Goal: Check status: Check status

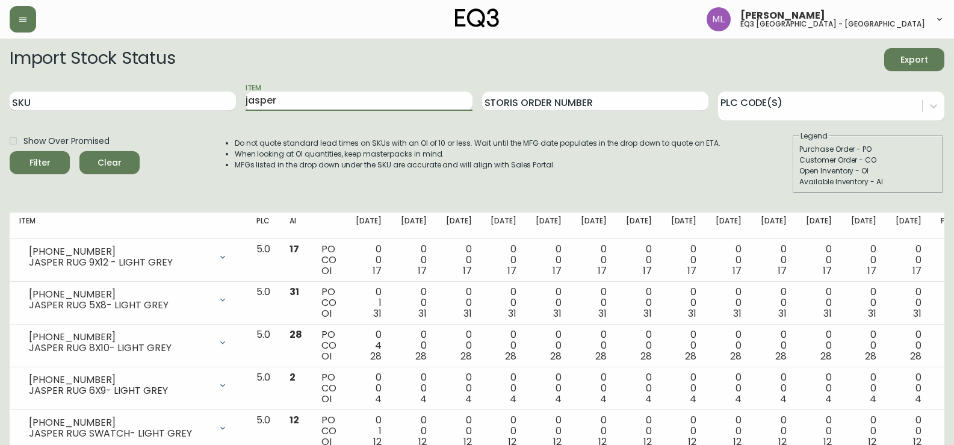
scroll to position [17, 0]
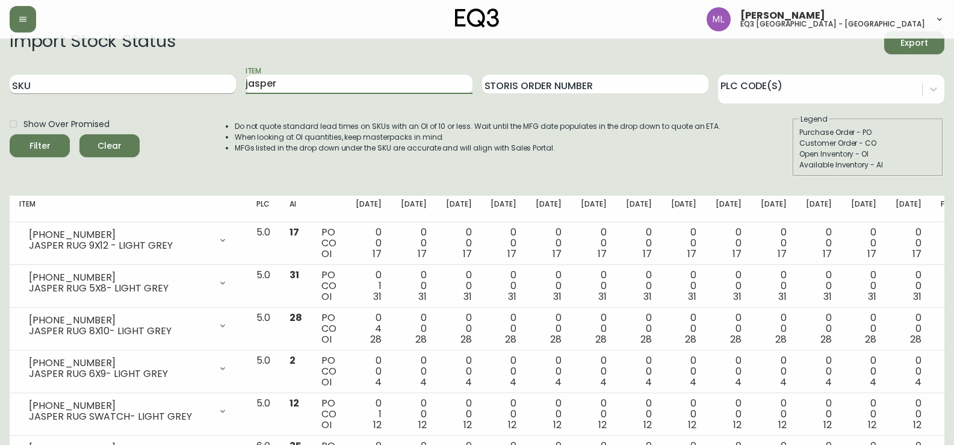
drag, startPoint x: 0, startPoint y: 0, endPoint x: 33, endPoint y: 83, distance: 89.2
click at [33, 83] on div "SKU Item [PERSON_NAME] Order Number PLC Code(s)" at bounding box center [477, 84] width 935 height 39
click at [108, 79] on input "SKU" at bounding box center [123, 84] width 226 height 19
click at [10, 134] on button "Filter" at bounding box center [40, 145] width 60 height 23
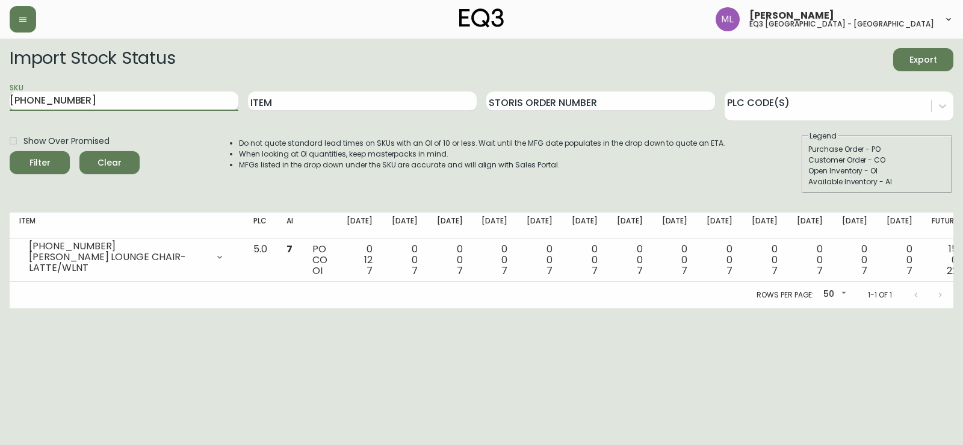
drag, startPoint x: 174, startPoint y: 96, endPoint x: 43, endPoint y: 108, distance: 131.2
click at [0, 104] on main "Import Stock Status Export SKU [PHONE_NUMBER] Item Storis Order Number PLC Code…" at bounding box center [481, 174] width 963 height 270
paste input "6020-425"
click at [10, 151] on button "Filter" at bounding box center [40, 162] width 60 height 23
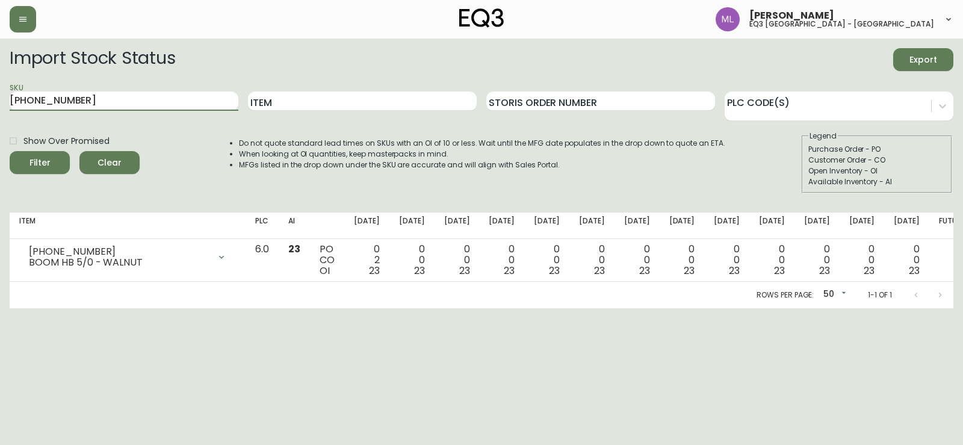
drag, startPoint x: 152, startPoint y: 101, endPoint x: 0, endPoint y: 64, distance: 156.1
click at [0, 65] on main "Import Stock Status Export SKU [PHONE_NUMBER] Item Storis Order Number PLC Code…" at bounding box center [481, 174] width 963 height 270
paste input "19"
click at [10, 151] on button "Filter" at bounding box center [40, 162] width 60 height 23
drag, startPoint x: 89, startPoint y: 102, endPoint x: 0, endPoint y: 99, distance: 88.6
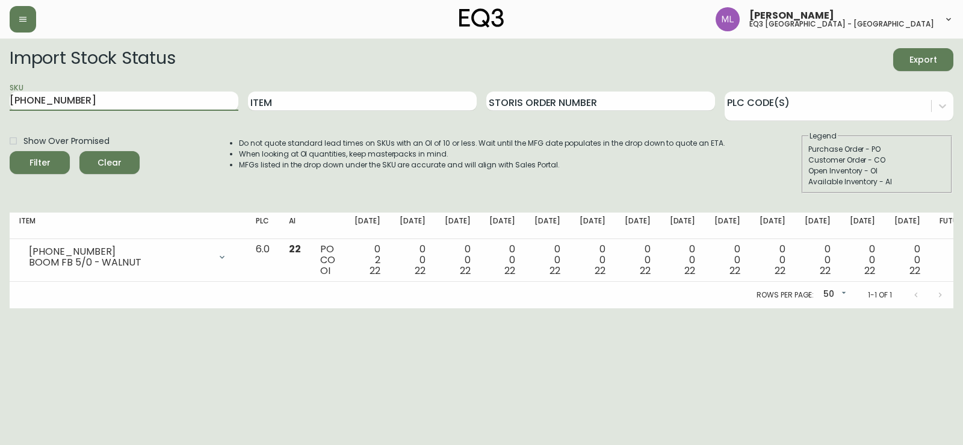
click at [0, 99] on main "Import Stock Status Export SKU [PHONE_NUMBER] Item Storis Order Number PLC Code…" at bounding box center [481, 174] width 963 height 270
paste input "2"
click at [10, 151] on button "Filter" at bounding box center [40, 162] width 60 height 23
drag, startPoint x: 72, startPoint y: 93, endPoint x: 0, endPoint y: 94, distance: 71.7
click at [0, 94] on main "Import Stock Status Export SKU [PHONE_NUMBER] Item Storis Order Number PLC Code…" at bounding box center [481, 174] width 963 height 270
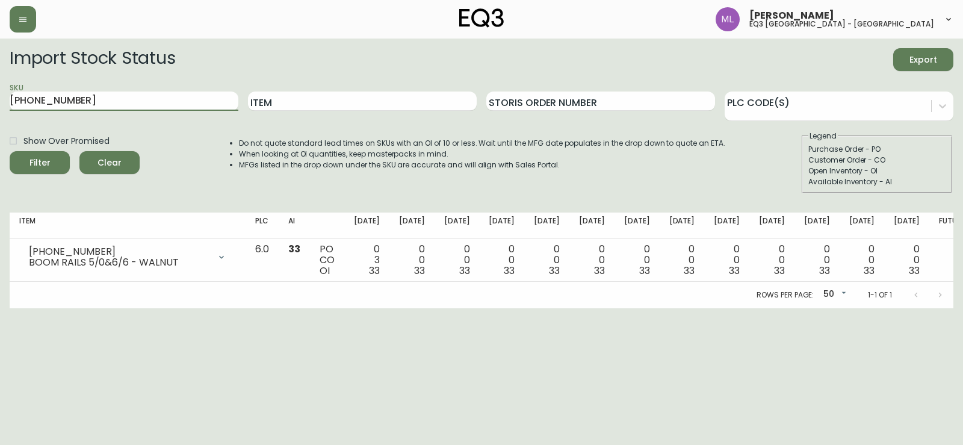
paste input "[PHONE_NUMBER]"
click at [10, 151] on button "Filter" at bounding box center [40, 162] width 60 height 23
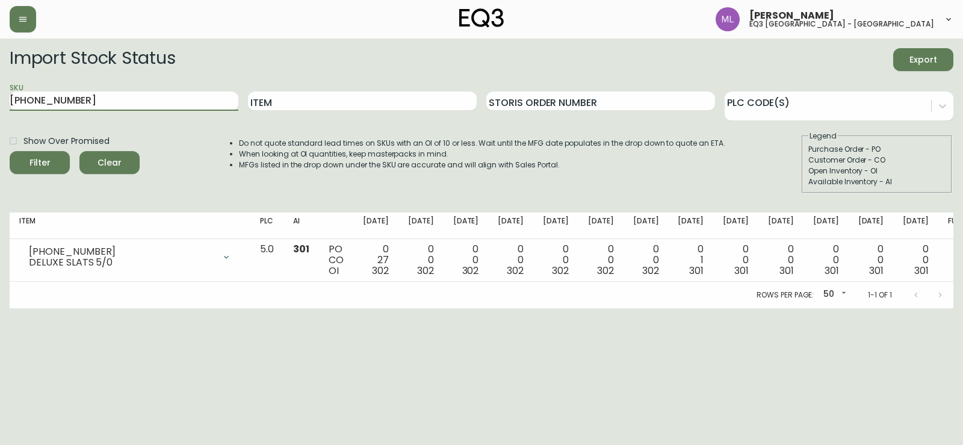
drag, startPoint x: 80, startPoint y: 105, endPoint x: 0, endPoint y: 101, distance: 80.2
click at [0, 101] on main "Import Stock Status Export SKU [PHONE_NUMBER] Item Storis Order Number PLC Code…" at bounding box center [481, 174] width 963 height 270
paste input "[PHONE_NUMBER]"
click at [10, 151] on button "Filter" at bounding box center [40, 162] width 60 height 23
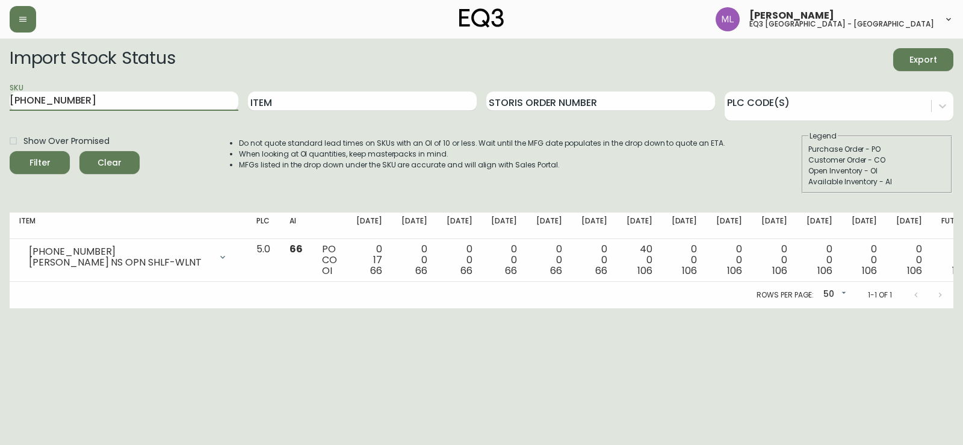
drag, startPoint x: 31, startPoint y: 96, endPoint x: 0, endPoint y: 96, distance: 30.7
click at [0, 96] on main "Import Stock Status Export SKU [PHONE_NUMBER] Item Storis Order Number PLC Code…" at bounding box center [481, 174] width 963 height 270
paste input "[PHONE_NUMBER]"
click at [10, 151] on button "Filter" at bounding box center [40, 162] width 60 height 23
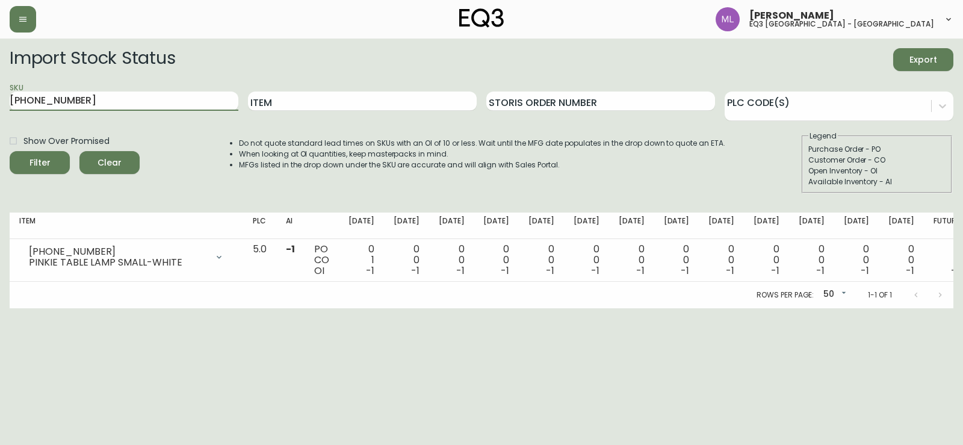
drag, startPoint x: 143, startPoint y: 101, endPoint x: 0, endPoint y: 122, distance: 144.8
click at [0, 122] on main "Import Stock Status Export SKU [PHONE_NUMBER] Item Storis Order Number PLC Code…" at bounding box center [481, 174] width 963 height 270
type input "[PHONE_NUMBER]"
click at [10, 151] on button "Filter" at bounding box center [40, 162] width 60 height 23
